Goal: Task Accomplishment & Management: Manage account settings

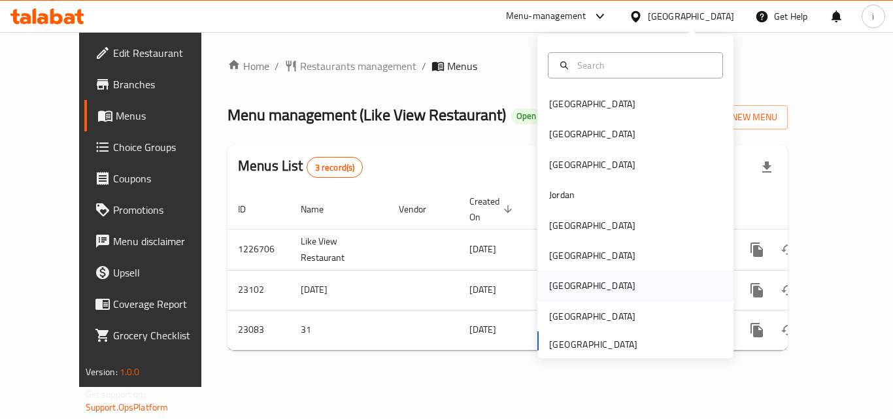
click at [559, 287] on div "[GEOGRAPHIC_DATA]" at bounding box center [592, 285] width 86 height 14
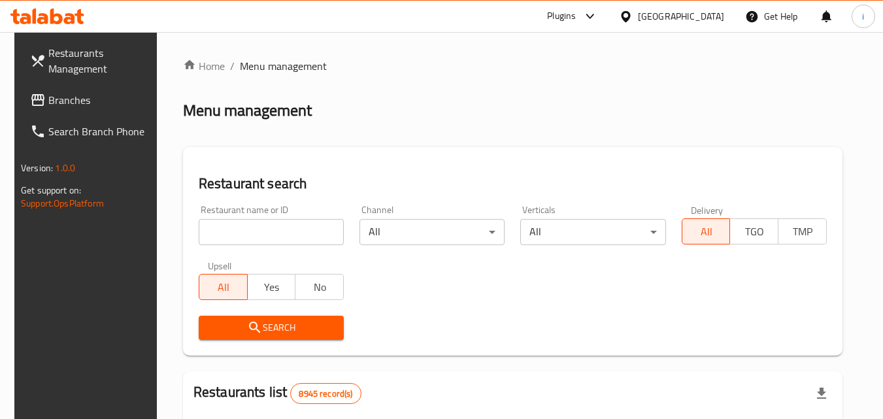
click at [598, 14] on icon at bounding box center [590, 16] width 16 height 16
click at [585, 119] on div "Restaurant-Management" at bounding box center [528, 118] width 123 height 30
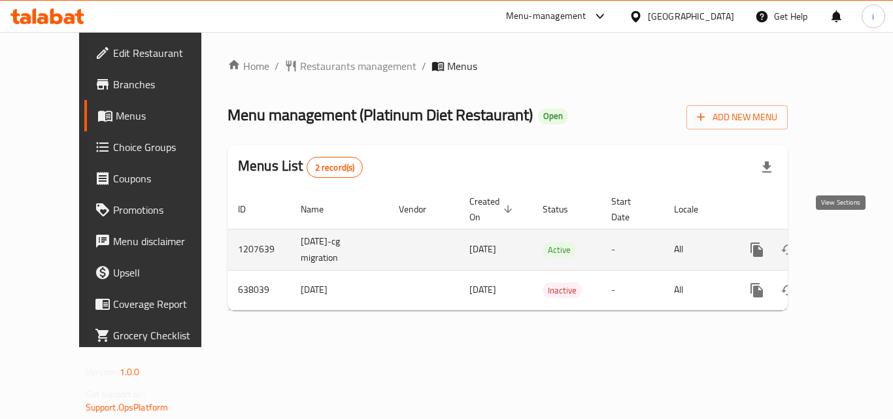
click at [845, 244] on icon "enhanced table" at bounding box center [851, 250] width 12 height 12
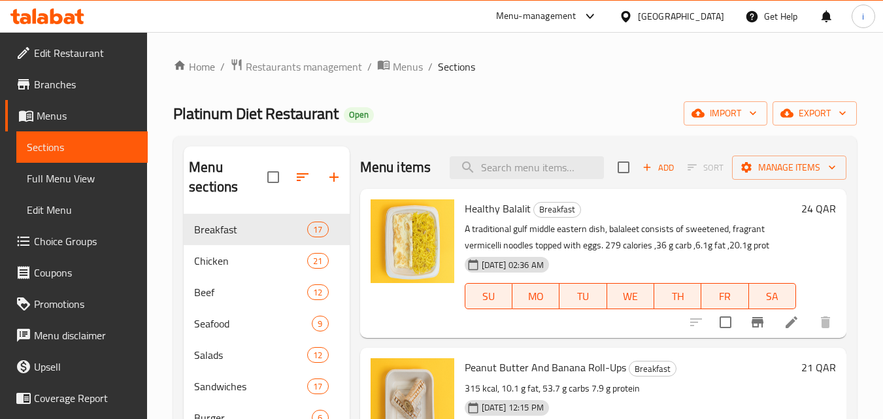
click at [77, 243] on span "Choice Groups" at bounding box center [85, 241] width 103 height 16
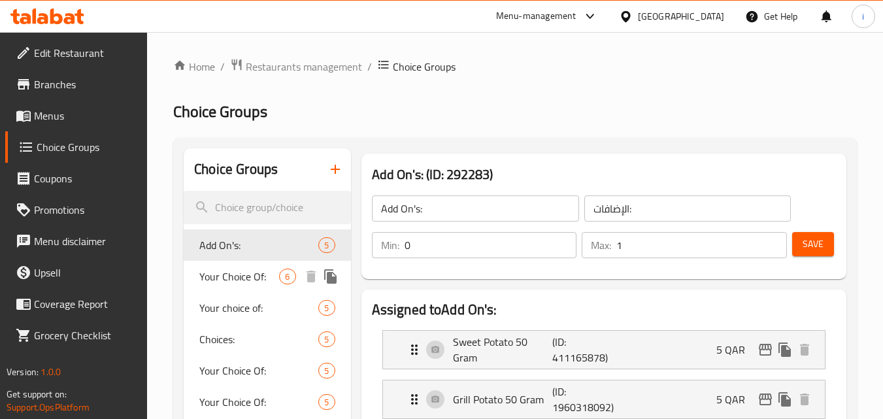
click at [246, 277] on span "Your Choice Of:" at bounding box center [239, 277] width 80 height 16
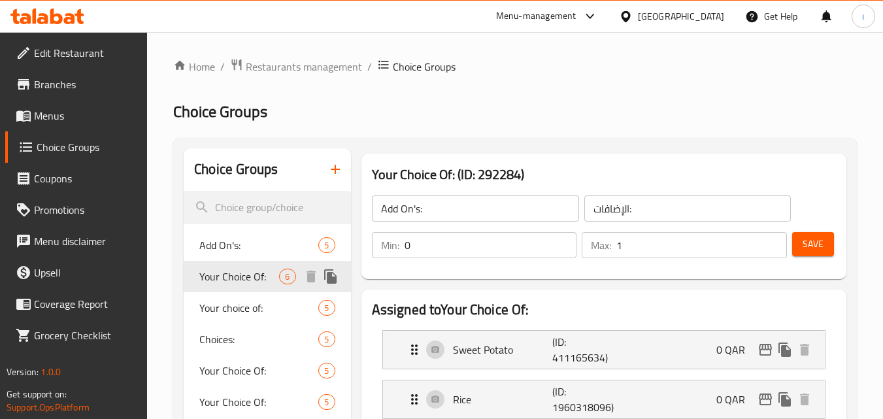
type input "Your Choice Of:"
type input "إختيارك من:"
type input "1"
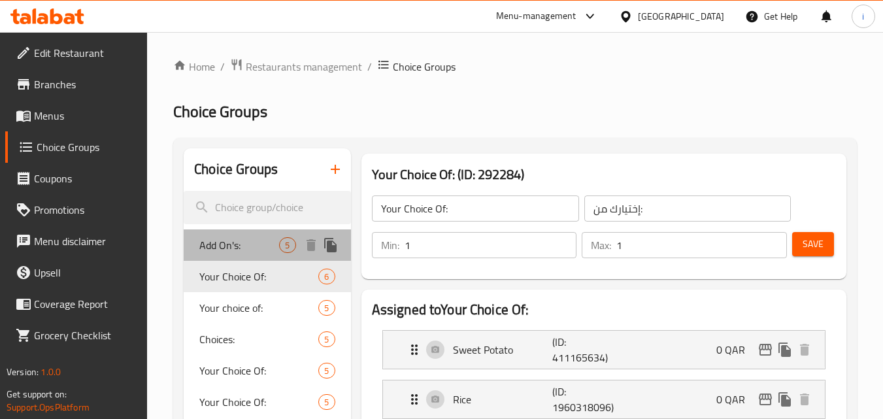
click at [213, 242] on span "Add On's:" at bounding box center [239, 245] width 80 height 16
type input "Add On's:"
type input "الإضافات:"
type input "0"
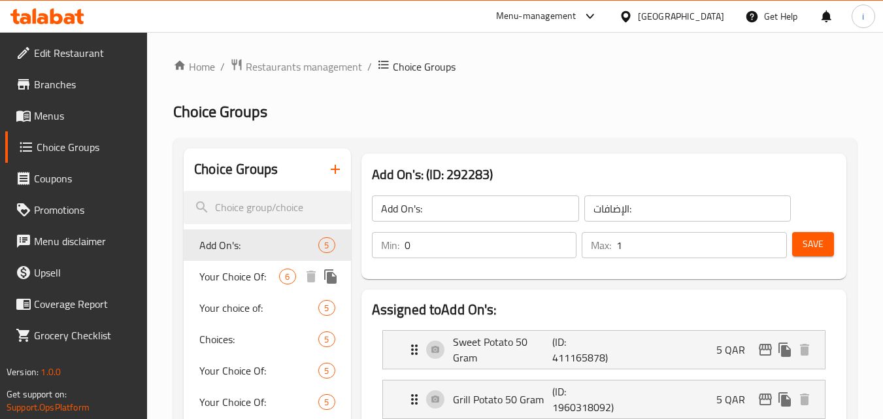
click at [247, 277] on span "Your Choice Of:" at bounding box center [239, 277] width 80 height 16
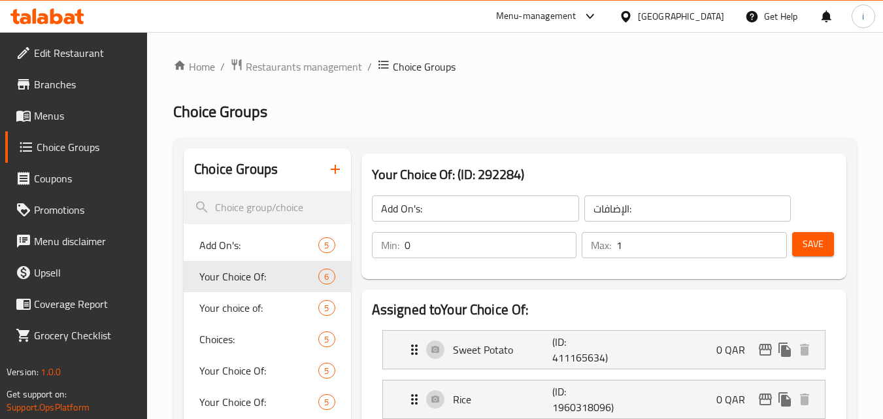
type input "Your Choice Of:"
type input "إختيارك من:"
type input "1"
click at [708, 14] on div "[GEOGRAPHIC_DATA]" at bounding box center [681, 16] width 86 height 14
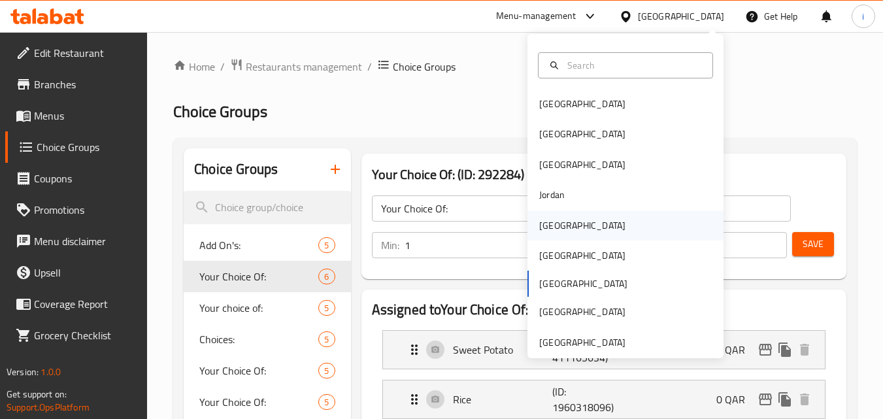
click at [557, 225] on div "[GEOGRAPHIC_DATA]" at bounding box center [582, 225] width 107 height 30
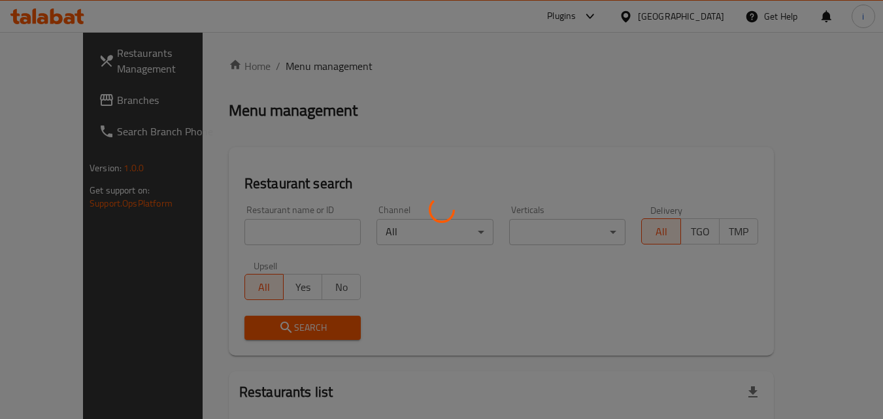
click at [62, 99] on div at bounding box center [441, 209] width 883 height 419
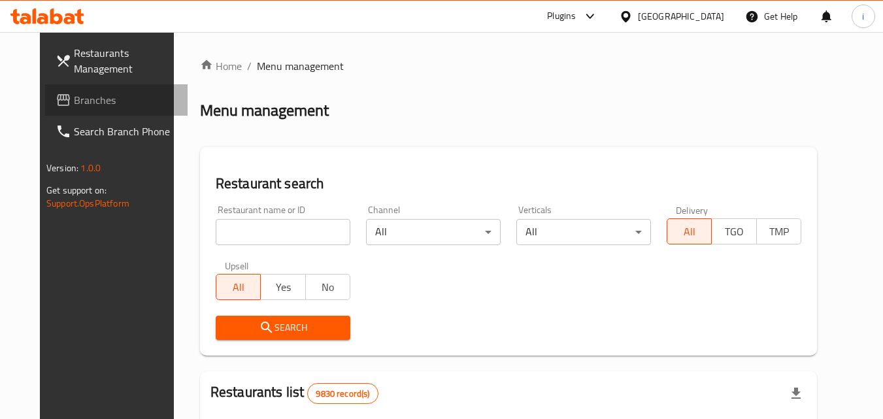
click at [74, 99] on span "Branches" at bounding box center [125, 100] width 103 height 16
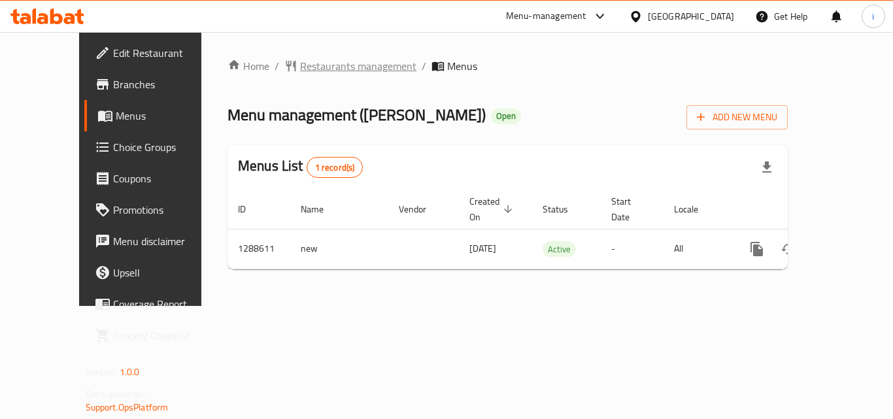
click at [315, 66] on span "Restaurants management" at bounding box center [358, 66] width 116 height 16
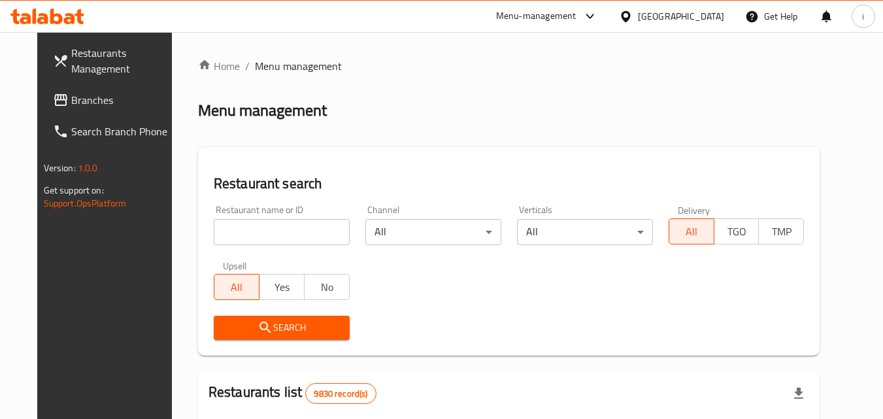
click at [258, 232] on input "search" at bounding box center [282, 232] width 136 height 26
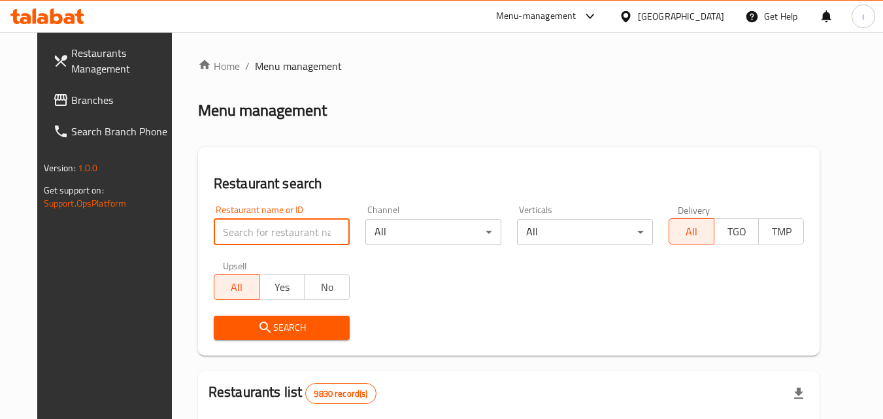
paste input "697267"
type input "697267"
click button "Search" at bounding box center [282, 328] width 136 height 24
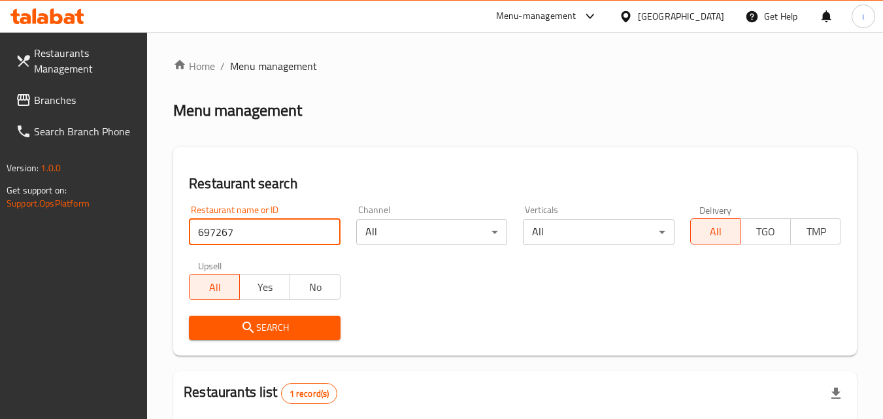
scroll to position [180, 0]
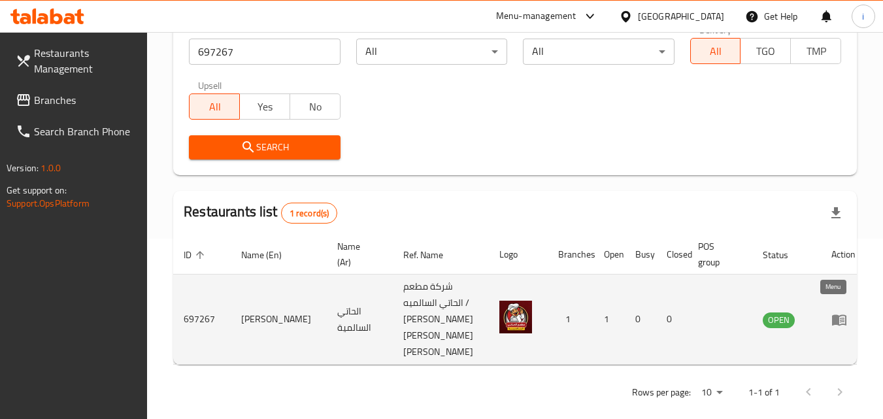
click at [832, 314] on icon "enhanced table" at bounding box center [839, 319] width 14 height 11
